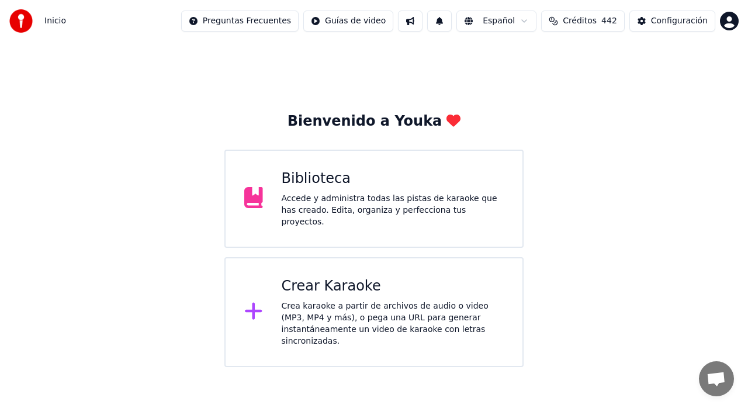
click at [273, 293] on div "Crear Karaoke Crea karaoke a partir de archivos de audio o video (MP3, MP4 y má…" at bounding box center [373, 312] width 299 height 110
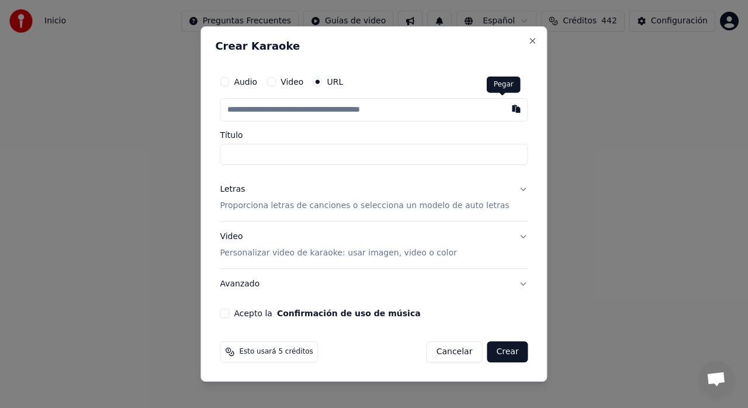
click at [505, 108] on button "button" at bounding box center [516, 108] width 23 height 21
type input "**********"
type input "********"
click at [438, 205] on p "Proporciona letras de canciones o selecciona un modelo de auto letras" at bounding box center [364, 206] width 289 height 12
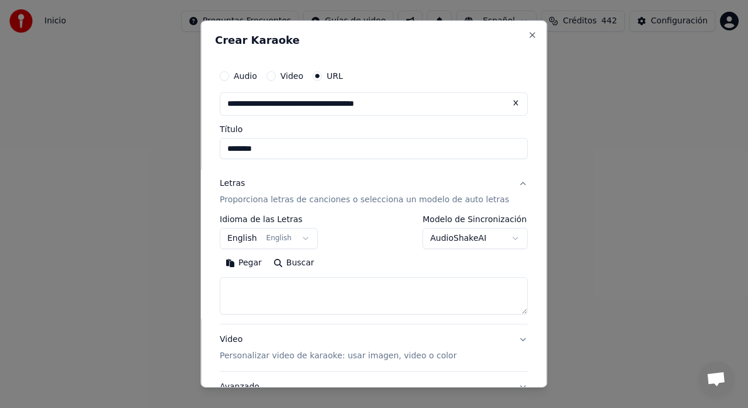
click at [305, 241] on body "**********" at bounding box center [374, 183] width 748 height 367
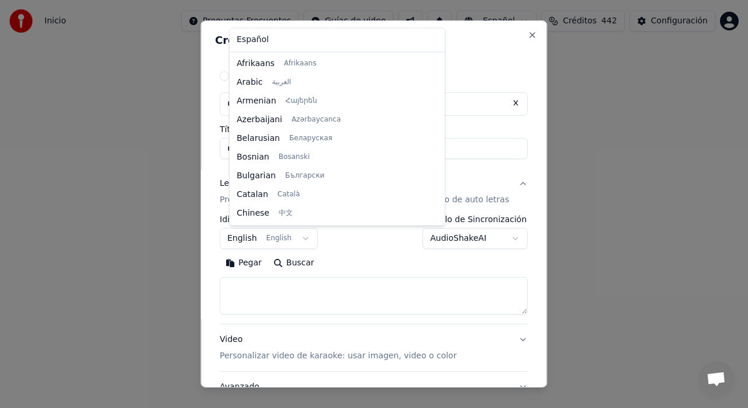
scroll to position [93, 0]
select select "**"
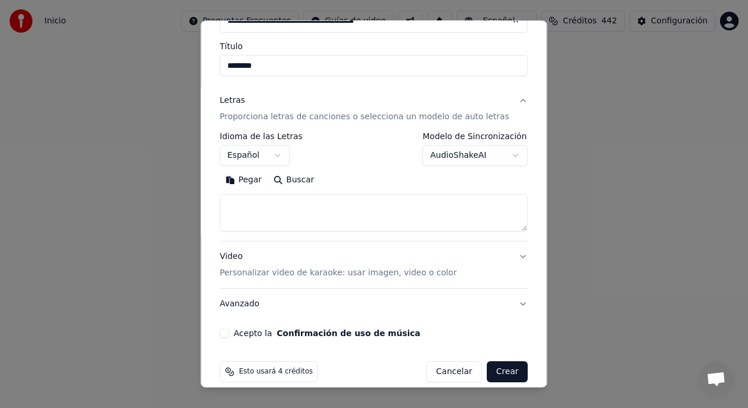
scroll to position [96, 0]
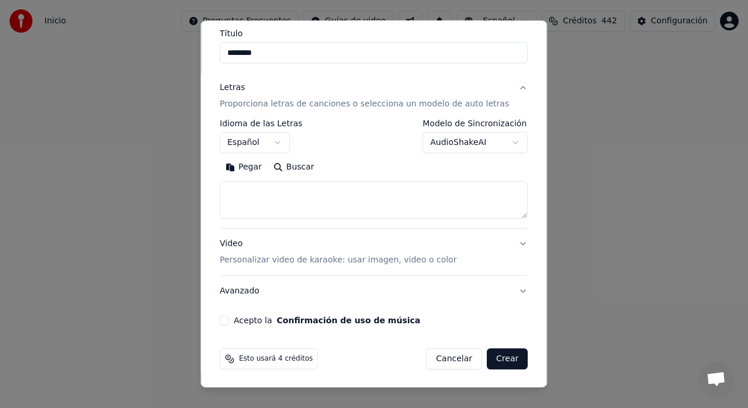
click at [330, 258] on p "Personalizar video de karaoke: usar imagen, video o color" at bounding box center [338, 260] width 237 height 12
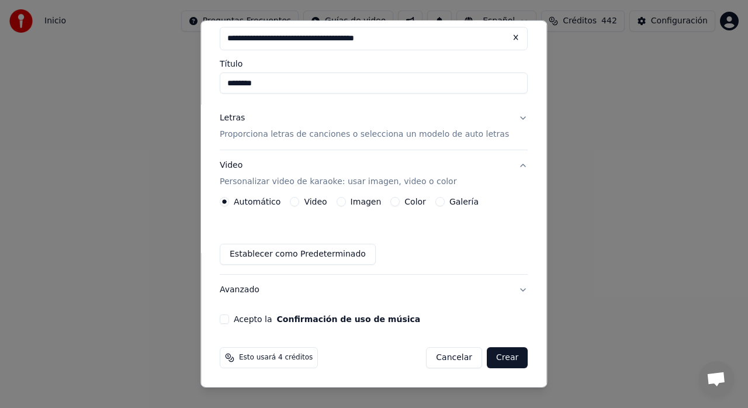
scroll to position [64, 0]
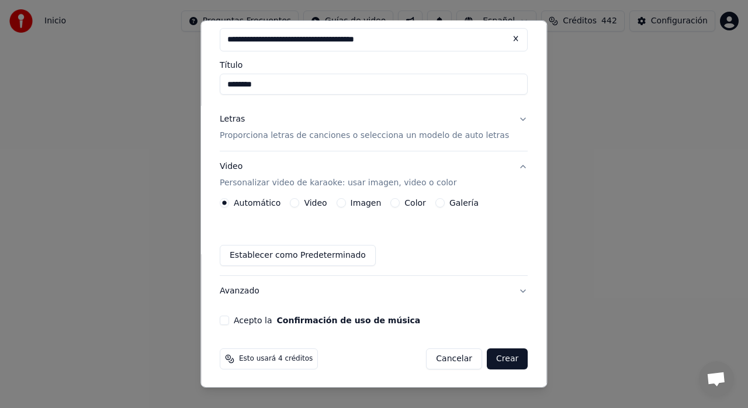
click at [455, 203] on label "Galería" at bounding box center [463, 203] width 29 height 8
click at [445, 203] on button "Galería" at bounding box center [439, 202] width 9 height 9
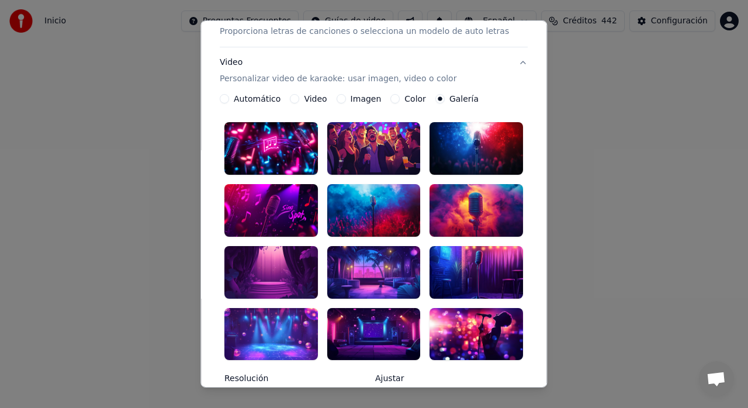
scroll to position [207, 0]
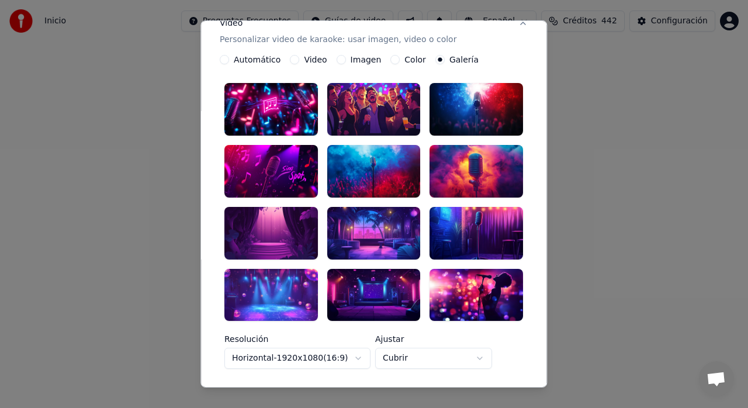
click at [458, 164] on div at bounding box center [476, 171] width 93 height 53
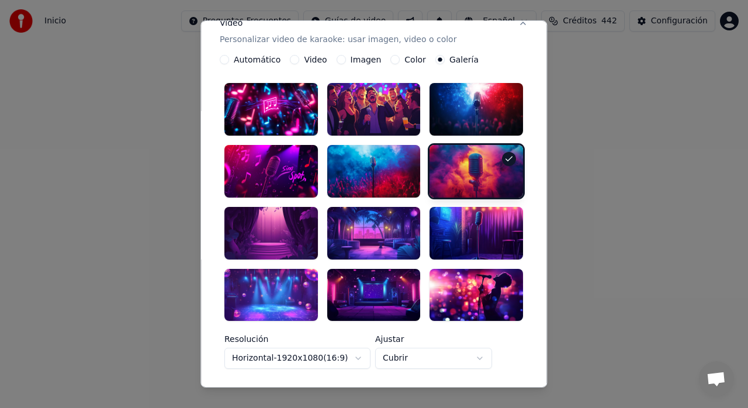
scroll to position [338, 0]
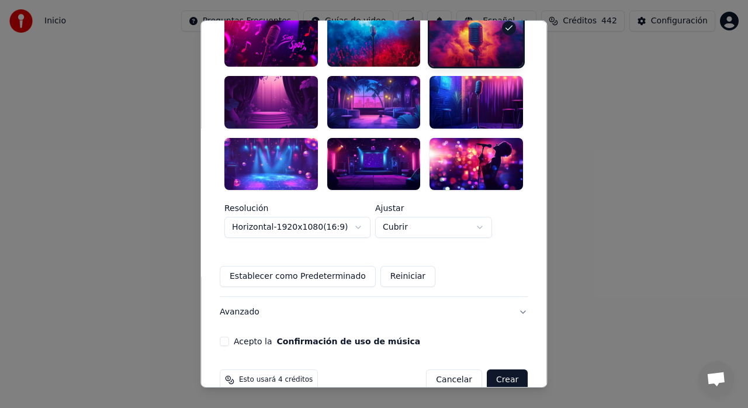
click at [229, 337] on button "Acepto la Confirmación de uso de música" at bounding box center [224, 341] width 9 height 9
click at [487, 369] on button "Crear" at bounding box center [507, 379] width 41 height 21
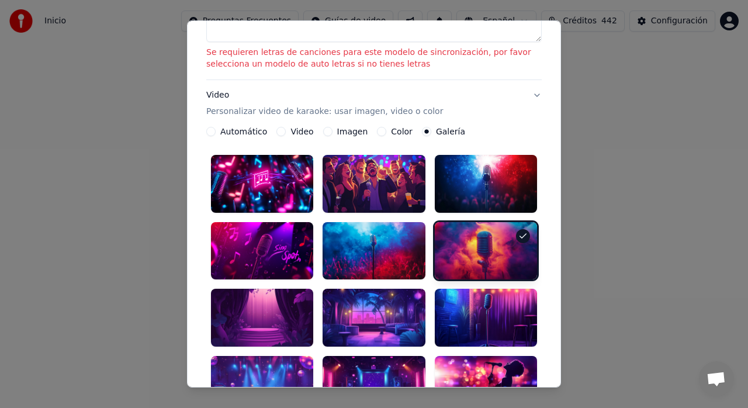
scroll to position [124, 0]
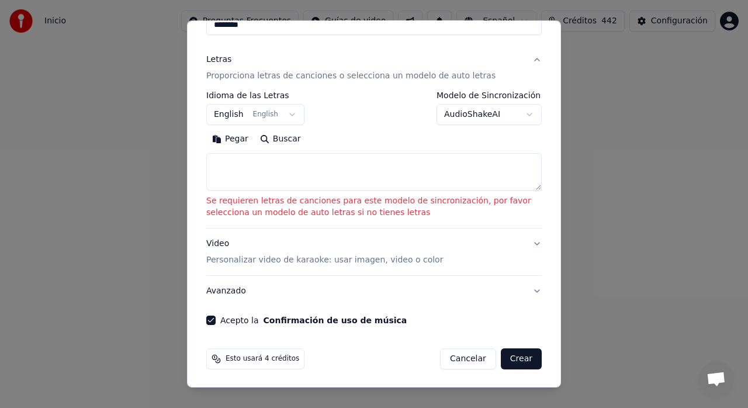
click at [283, 112] on body "**********" at bounding box center [374, 183] width 748 height 367
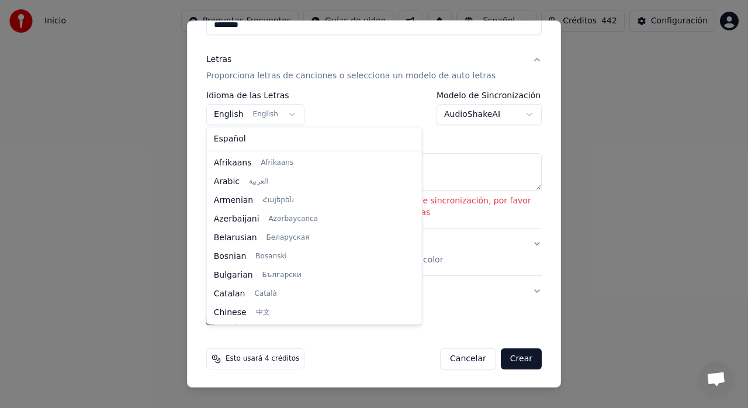
scroll to position [93, 0]
select select "**"
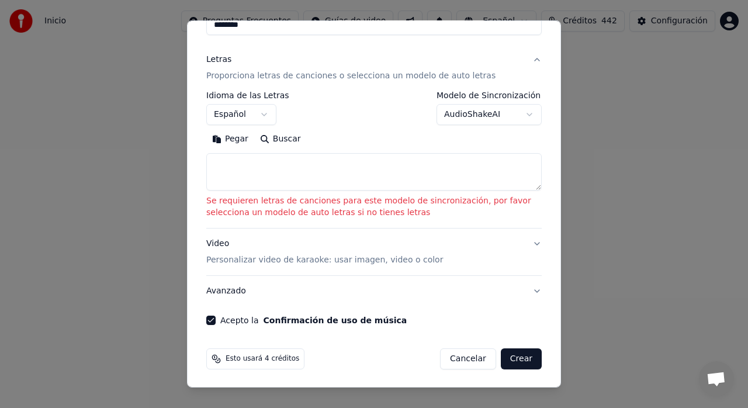
click at [517, 117] on body "**********" at bounding box center [374, 183] width 748 height 367
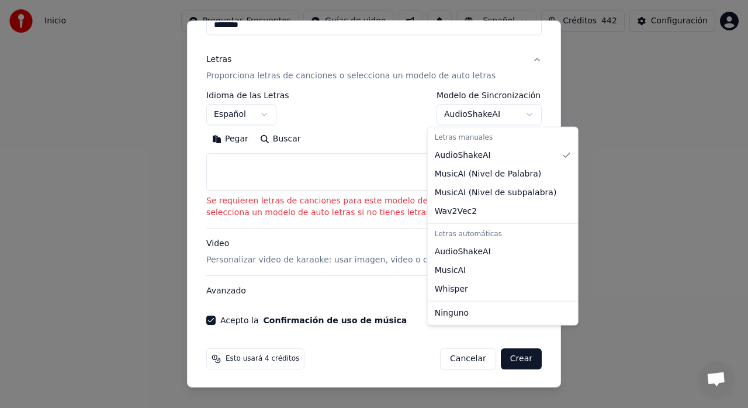
select select "**********"
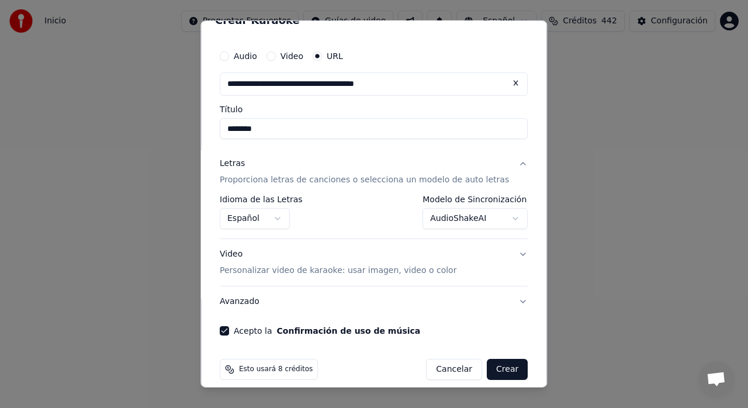
scroll to position [30, 0]
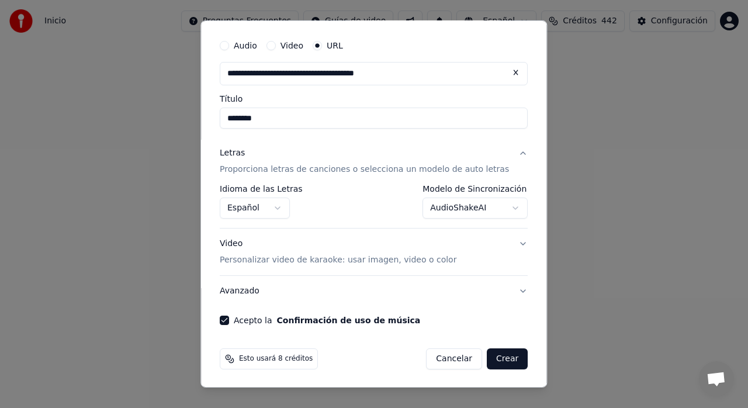
click at [504, 243] on button "Video Personalizar video de karaoke: usar imagen, video o color" at bounding box center [374, 251] width 308 height 47
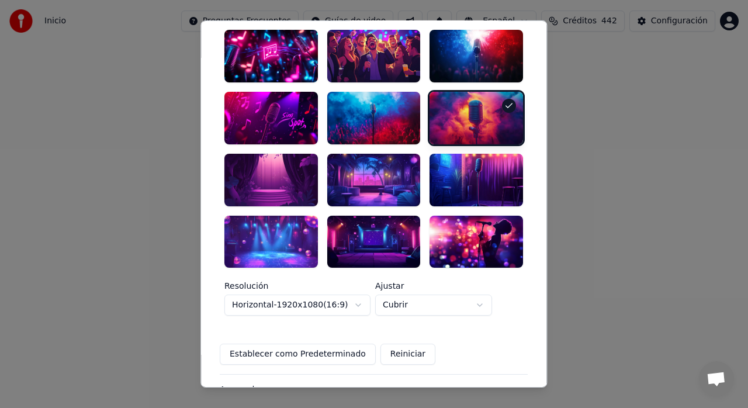
scroll to position [332, 0]
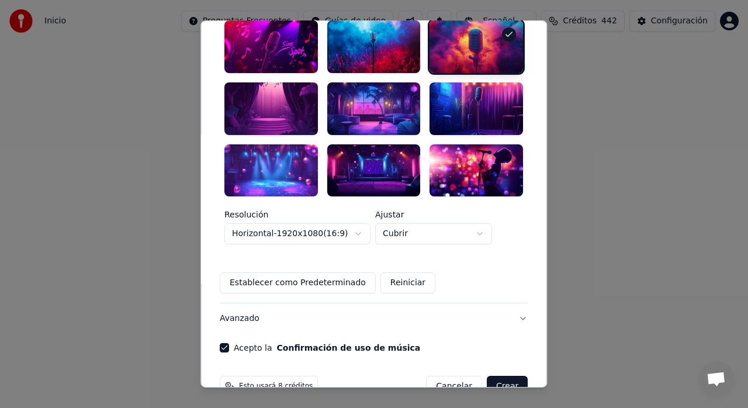
click at [487, 376] on button "Crear" at bounding box center [507, 386] width 41 height 21
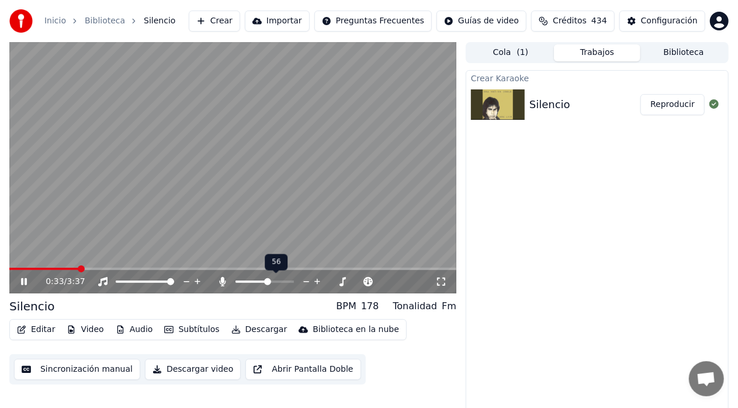
click at [269, 281] on span at bounding box center [267, 281] width 7 height 7
click at [24, 279] on icon at bounding box center [32, 281] width 27 height 9
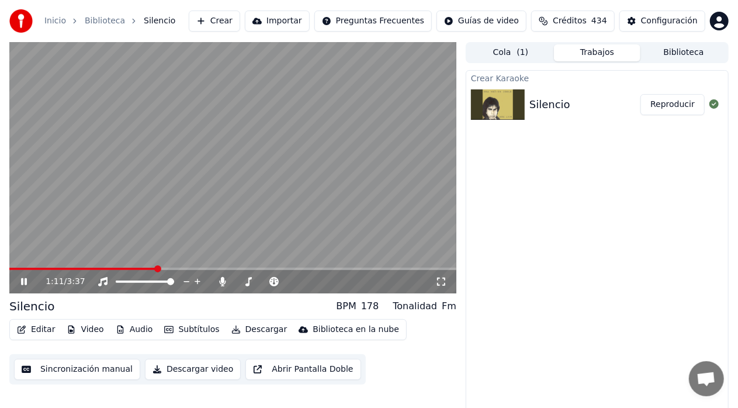
click at [24, 279] on icon at bounding box center [32, 281] width 27 height 9
click at [294, 280] on span at bounding box center [290, 281] width 7 height 7
click at [58, 268] on span at bounding box center [83, 269] width 148 height 2
click at [24, 281] on icon at bounding box center [23, 282] width 7 height 8
click at [126, 270] on span at bounding box center [67, 269] width 117 height 2
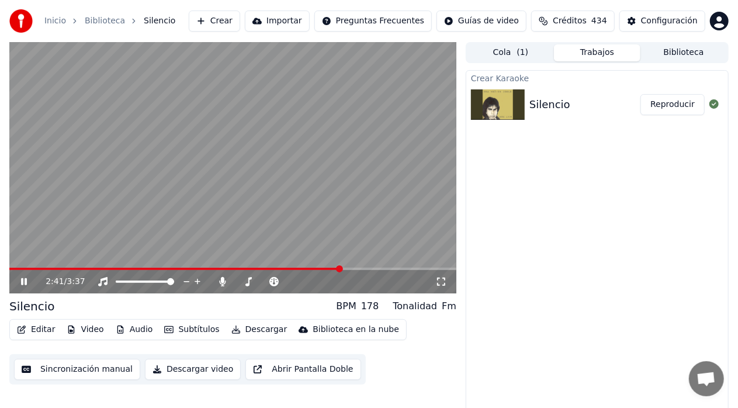
click at [200, 329] on button "Subtítulos" at bounding box center [192, 329] width 64 height 16
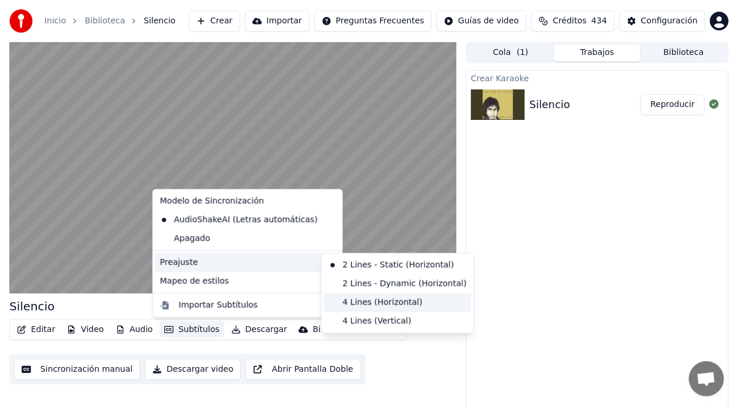
click at [354, 300] on div "4 Lines (Horizontal)" at bounding box center [397, 302] width 147 height 19
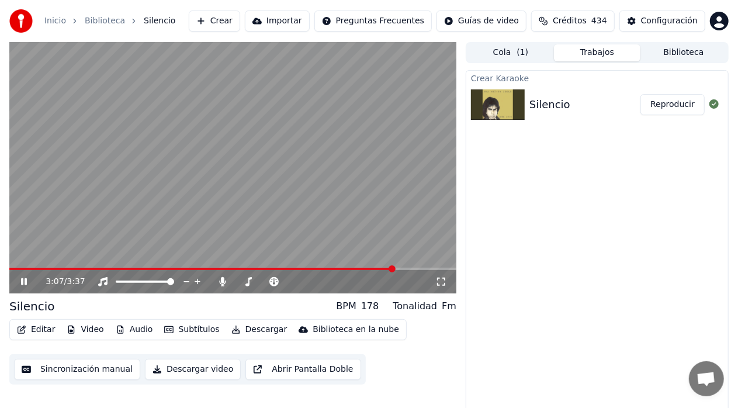
click at [1, 213] on div "3:07 / 3:37 Silencio BPM 178 Tonalidad Fm Editar Video Audio Subtítulos Descarg…" at bounding box center [369, 229] width 738 height 375
click at [22, 278] on icon at bounding box center [32, 281] width 27 height 9
click at [27, 268] on span at bounding box center [229, 269] width 440 height 2
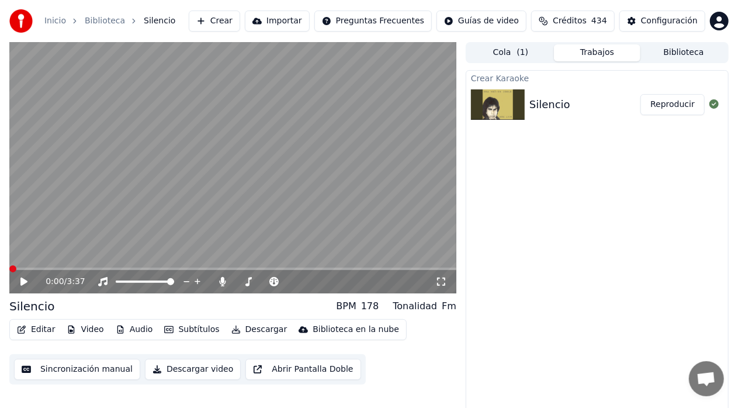
click at [9, 266] on span at bounding box center [12, 268] width 7 height 7
click at [21, 279] on icon at bounding box center [23, 282] width 7 height 8
click at [193, 174] on video at bounding box center [232, 167] width 447 height 251
click at [49, 268] on span at bounding box center [44, 269] width 70 height 2
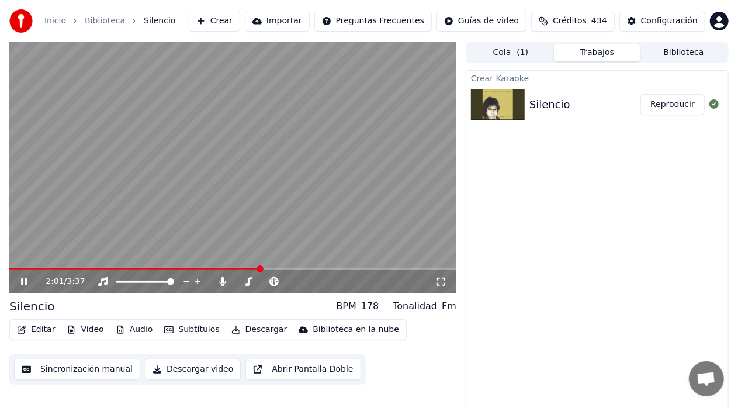
click at [29, 283] on icon at bounding box center [32, 281] width 27 height 9
click at [22, 280] on icon at bounding box center [23, 282] width 7 height 8
click at [23, 280] on icon at bounding box center [24, 281] width 6 height 7
click at [18, 283] on div "2:24 / 3:37" at bounding box center [233, 282] width 438 height 12
click at [20, 283] on icon at bounding box center [32, 281] width 27 height 9
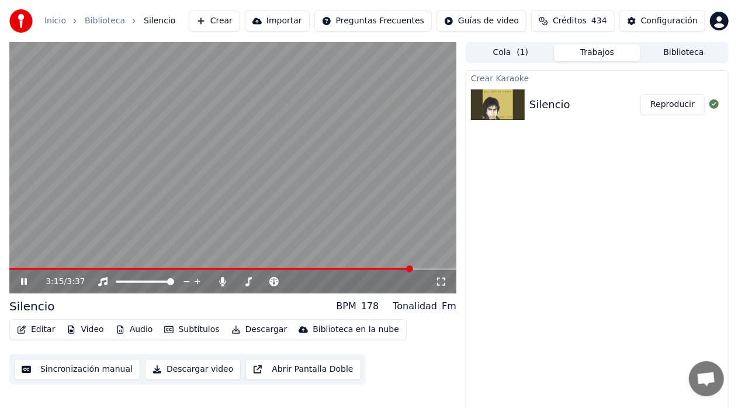
click at [19, 278] on icon at bounding box center [32, 281] width 27 height 9
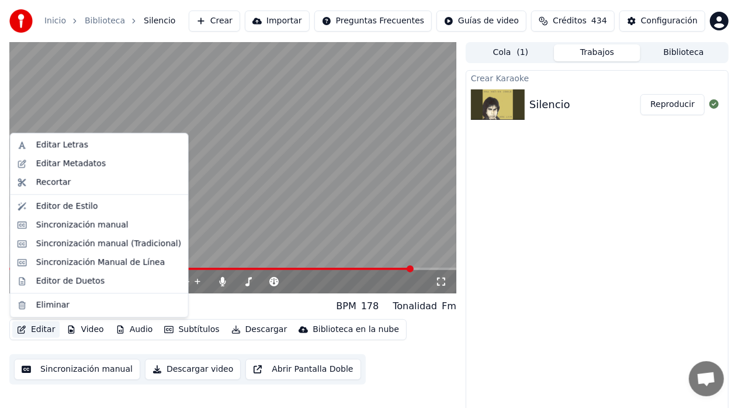
click at [25, 328] on icon "button" at bounding box center [22, 329] width 8 height 8
click at [54, 146] on div "Editar Letras" at bounding box center [62, 145] width 52 height 12
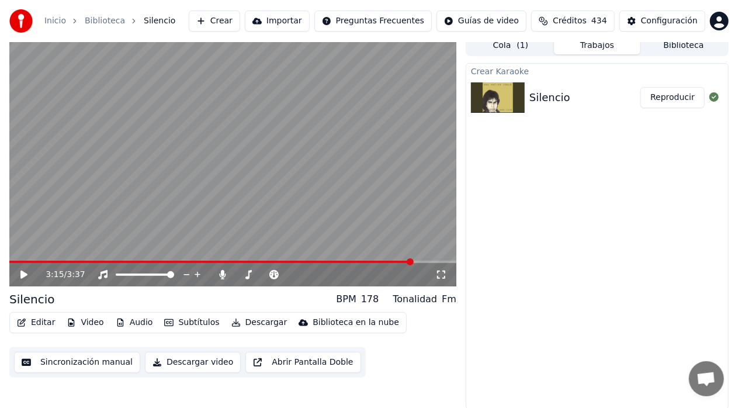
scroll to position [9, 0]
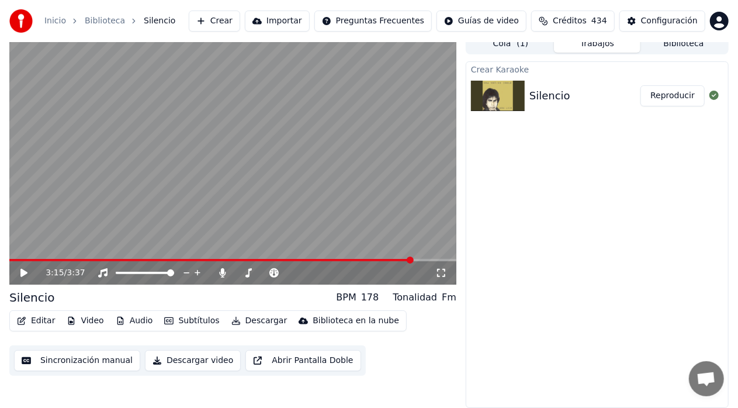
click at [53, 362] on button "Sincronización manual" at bounding box center [77, 360] width 126 height 21
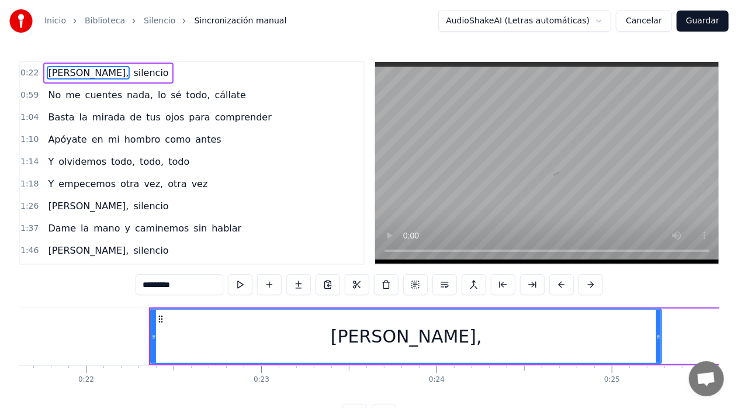
scroll to position [0, 3861]
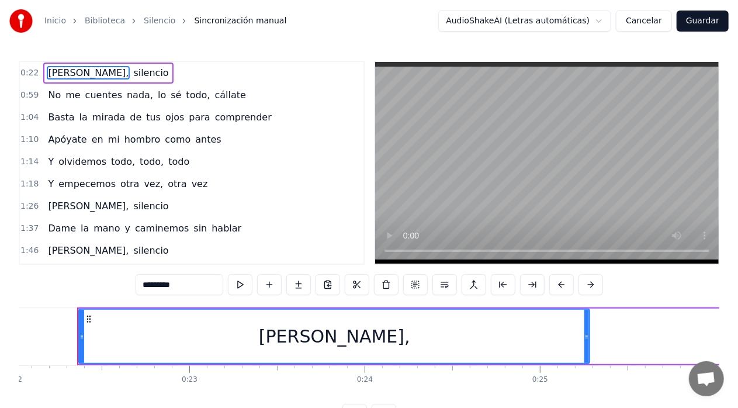
click at [56, 67] on span "[PERSON_NAME]," at bounding box center [88, 72] width 83 height 13
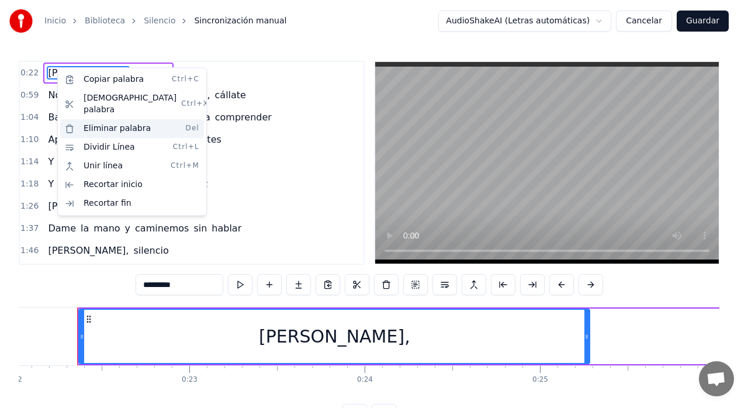
click at [92, 119] on div "Eliminar palabra Del" at bounding box center [132, 128] width 144 height 19
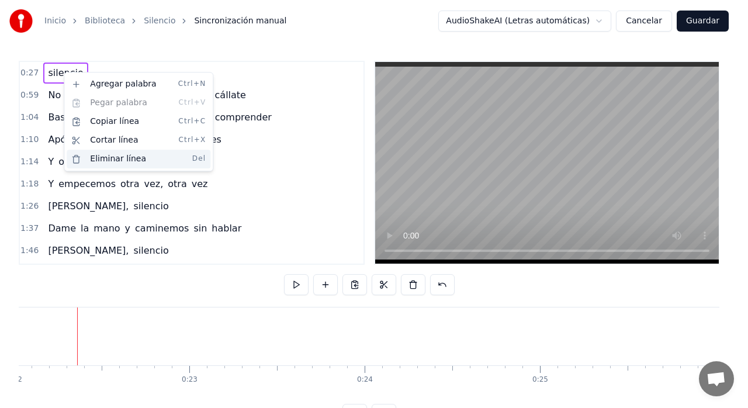
click at [94, 158] on div "Eliminar línea Del" at bounding box center [139, 159] width 144 height 19
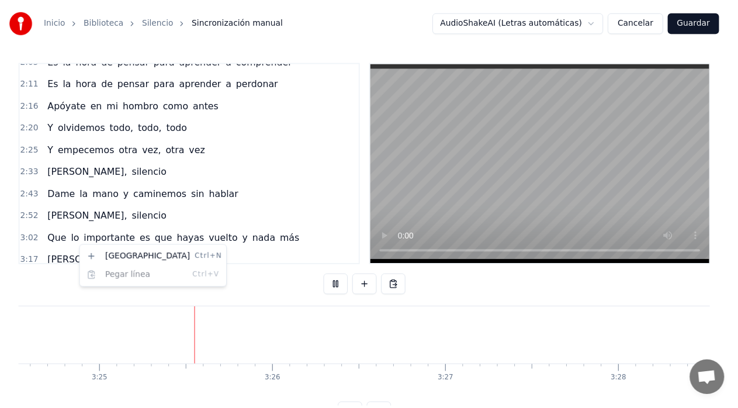
scroll to position [0, 35872]
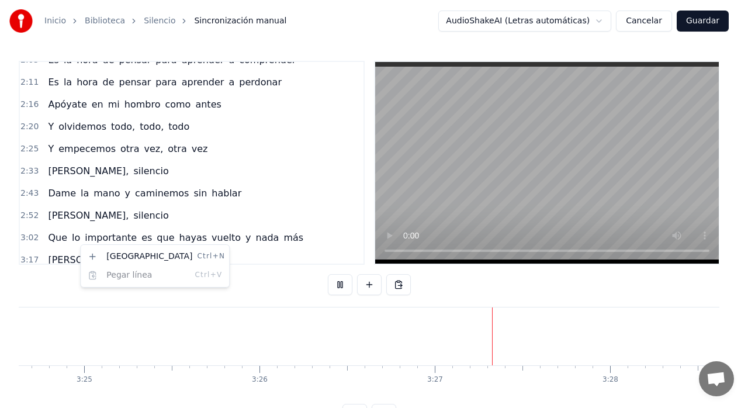
click at [74, 253] on span "[PERSON_NAME]," at bounding box center [88, 259] width 83 height 13
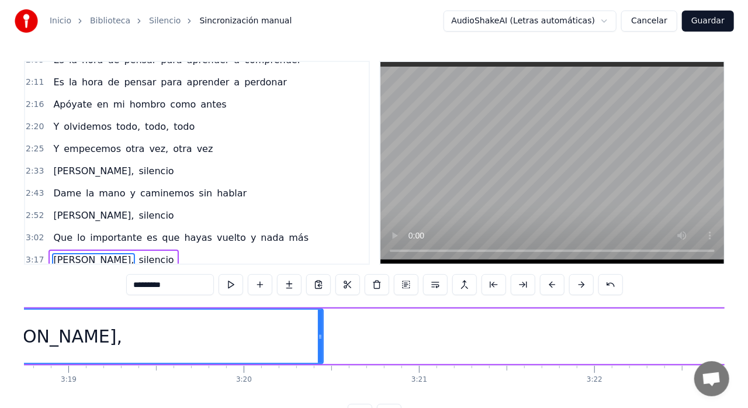
scroll to position [0, 34527]
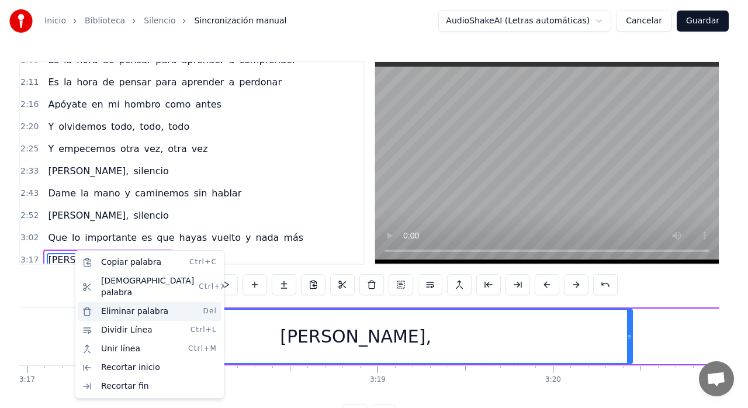
click at [111, 302] on div "Eliminar palabra Del" at bounding box center [150, 311] width 144 height 19
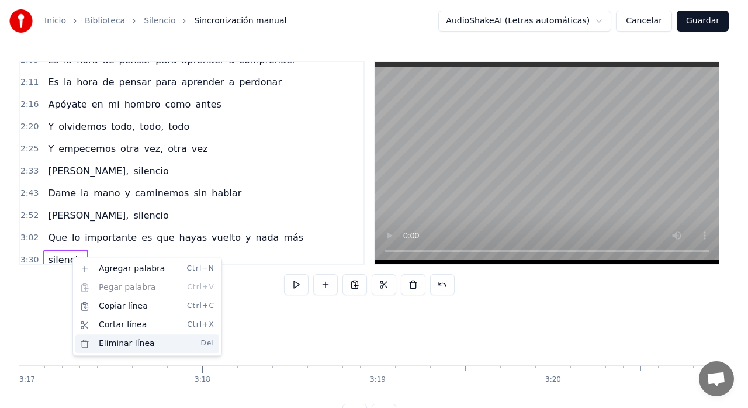
click at [110, 341] on div "Eliminar línea Del" at bounding box center [147, 343] width 144 height 19
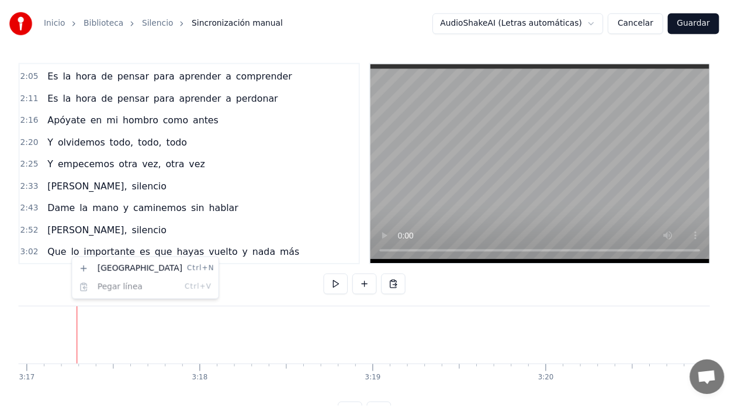
scroll to position [190, 0]
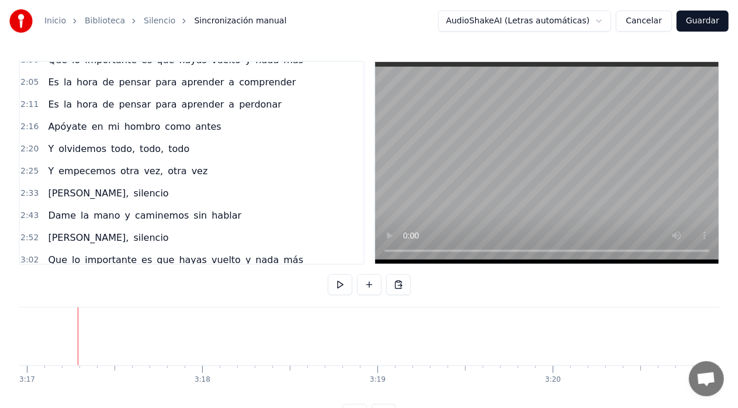
click at [68, 210] on span "Dame" at bounding box center [62, 215] width 30 height 13
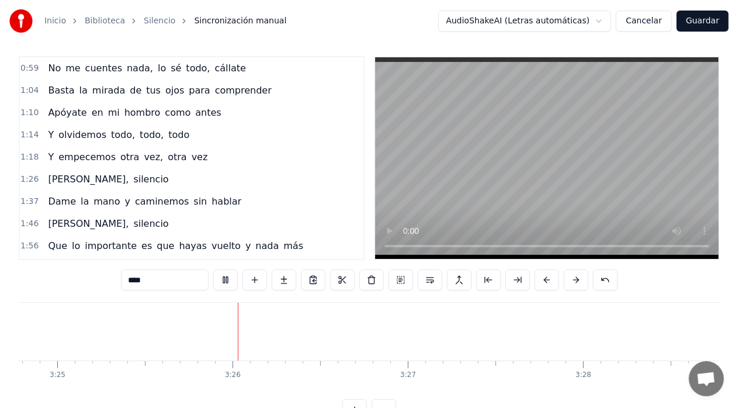
scroll to position [0, 35943]
click at [26, 69] on span "0:59" at bounding box center [29, 69] width 18 height 12
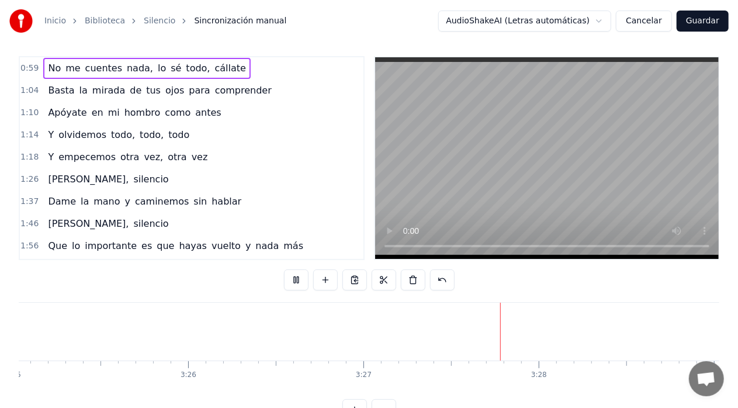
click at [31, 68] on span "0:59" at bounding box center [29, 69] width 18 height 12
click at [50, 68] on span "No" at bounding box center [54, 67] width 15 height 13
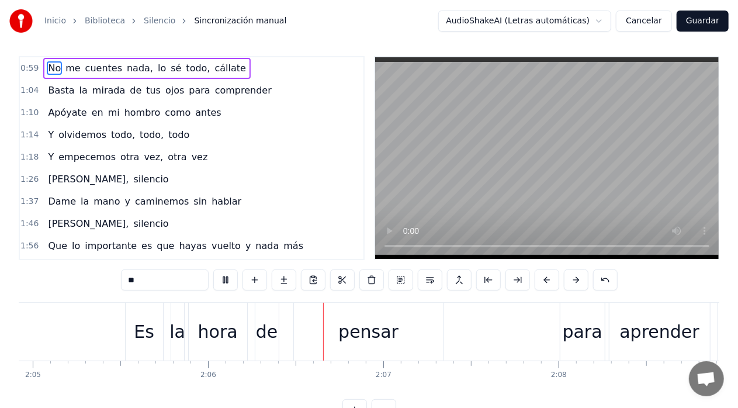
scroll to position [0, 22049]
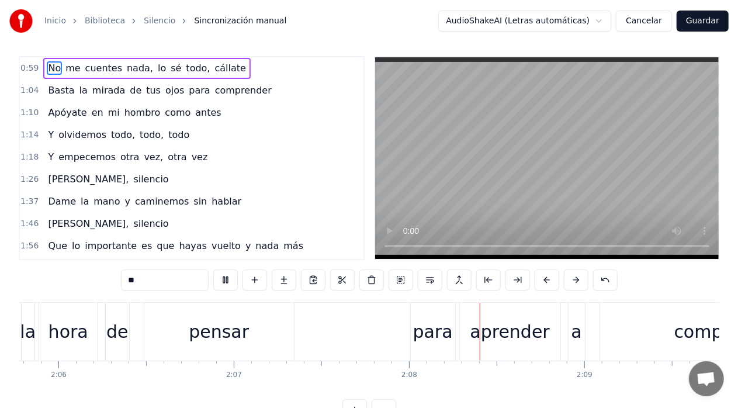
click at [701, 21] on button "Guardar" at bounding box center [703, 21] width 52 height 21
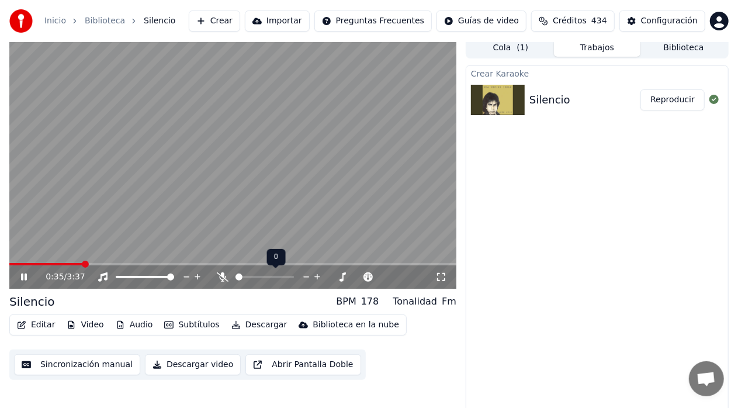
click at [235, 278] on span at bounding box center [238, 276] width 7 height 7
click at [331, 278] on icon at bounding box center [332, 277] width 11 height 12
click at [19, 272] on icon at bounding box center [32, 276] width 27 height 9
click at [206, 367] on button "Descargar video" at bounding box center [193, 364] width 96 height 21
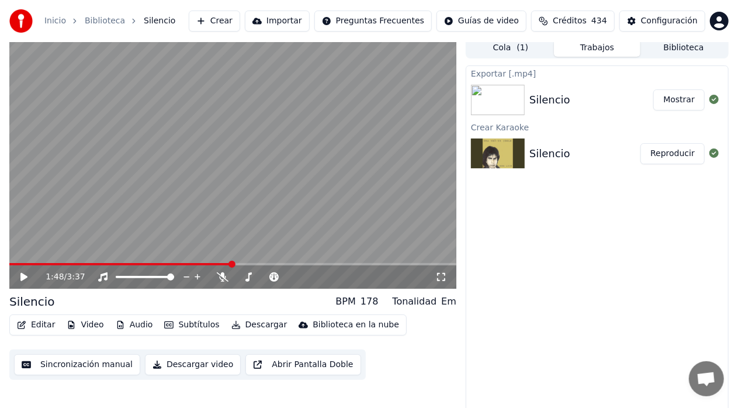
click at [684, 98] on button "Mostrar" at bounding box center [678, 99] width 51 height 21
click at [680, 92] on button "Mostrar" at bounding box center [678, 99] width 51 height 21
click at [677, 96] on button "Mostrar" at bounding box center [678, 99] width 51 height 21
click at [624, 105] on div "Silencio" at bounding box center [591, 100] width 124 height 16
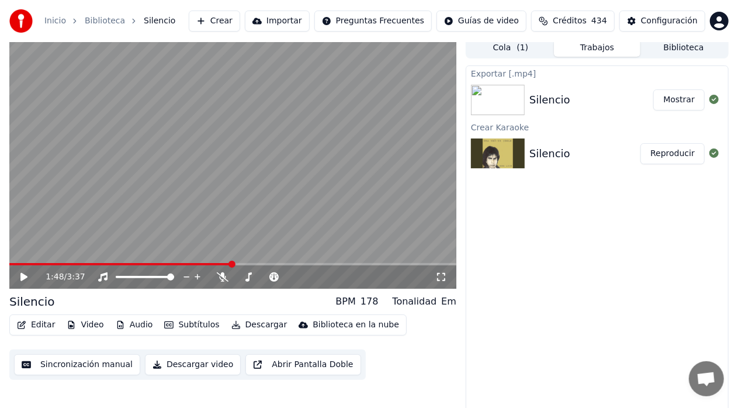
click at [676, 105] on button "Mostrar" at bounding box center [678, 99] width 51 height 21
